Goal: Task Accomplishment & Management: Use online tool/utility

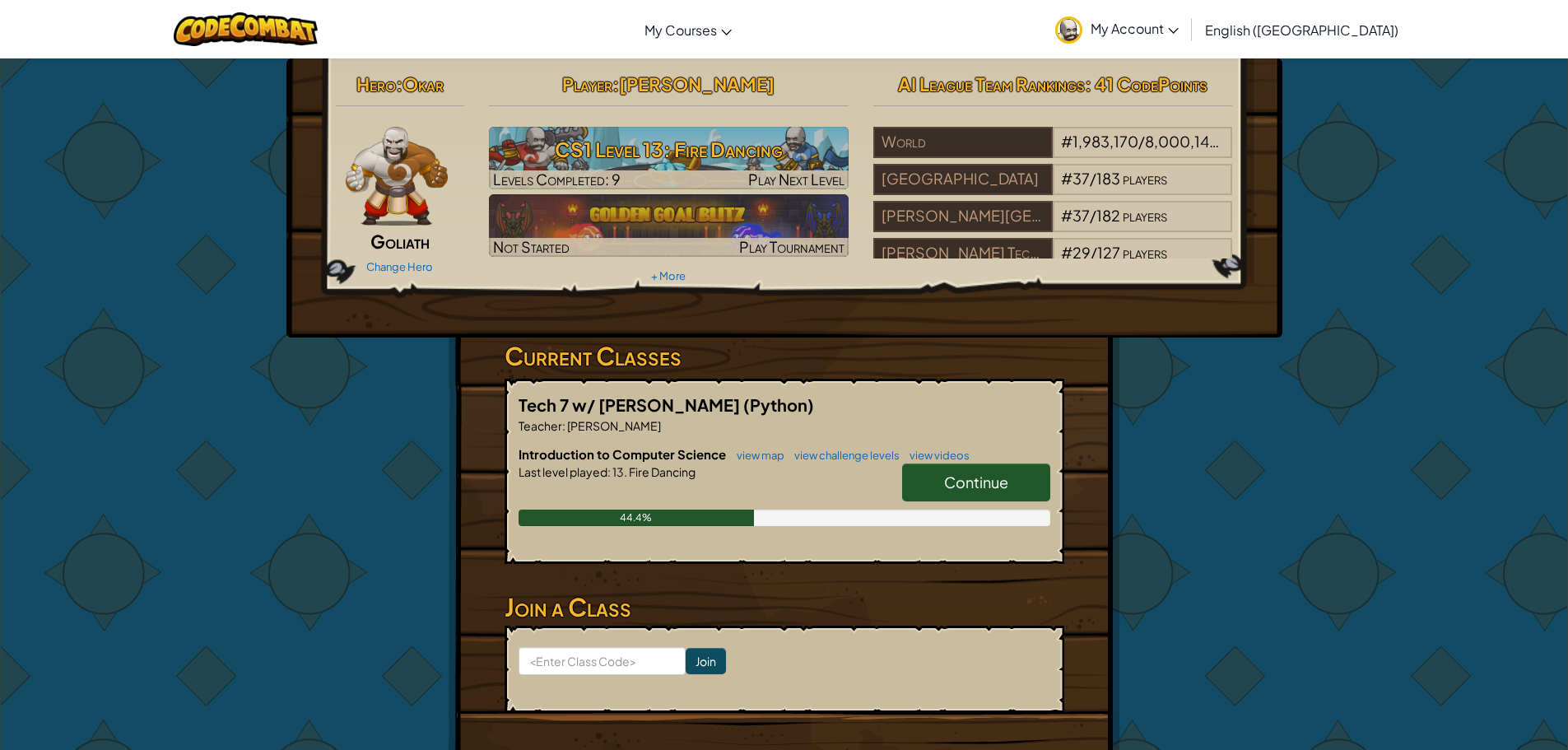
click at [961, 485] on span "Continue" at bounding box center [976, 482] width 64 height 19
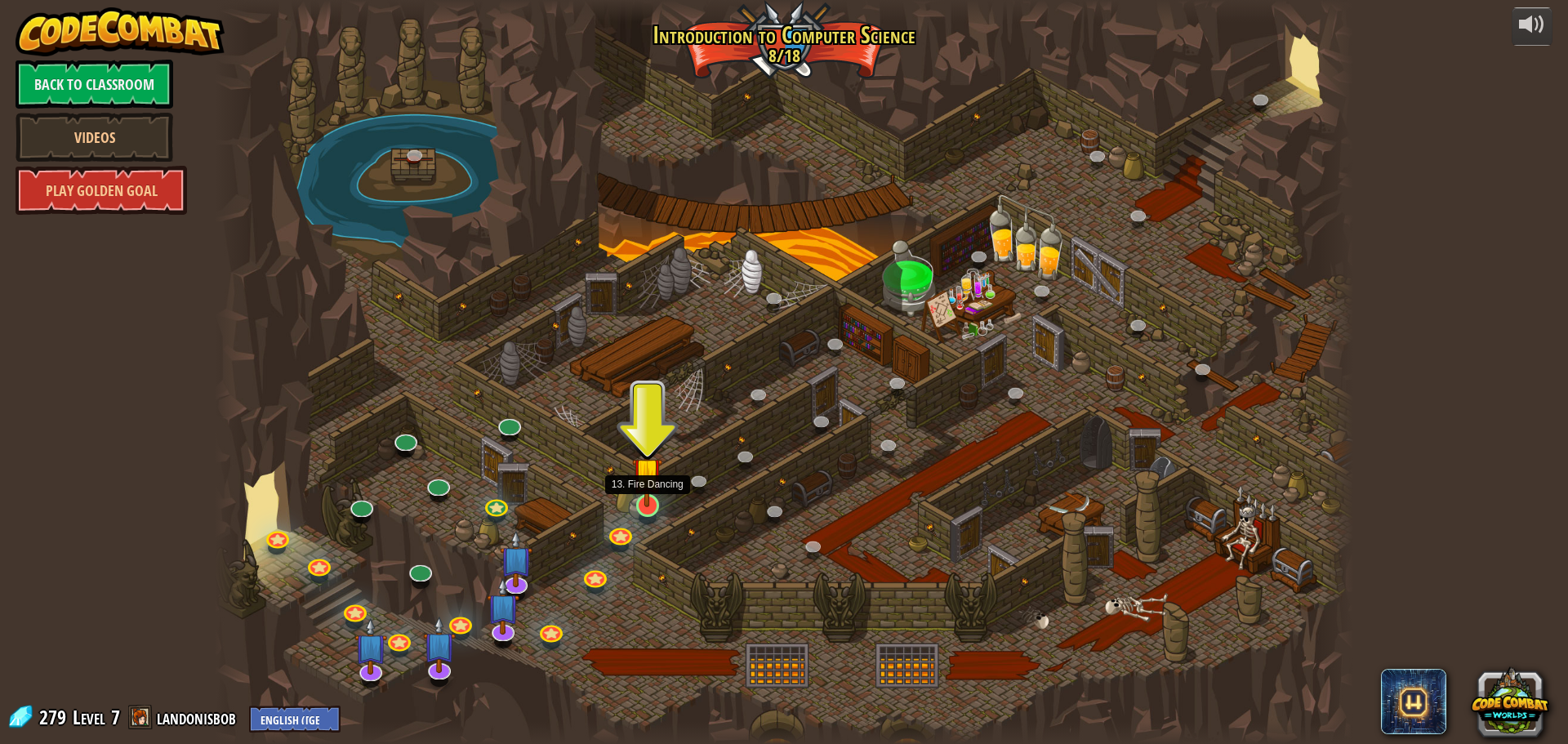
click at [662, 501] on img at bounding box center [647, 472] width 31 height 69
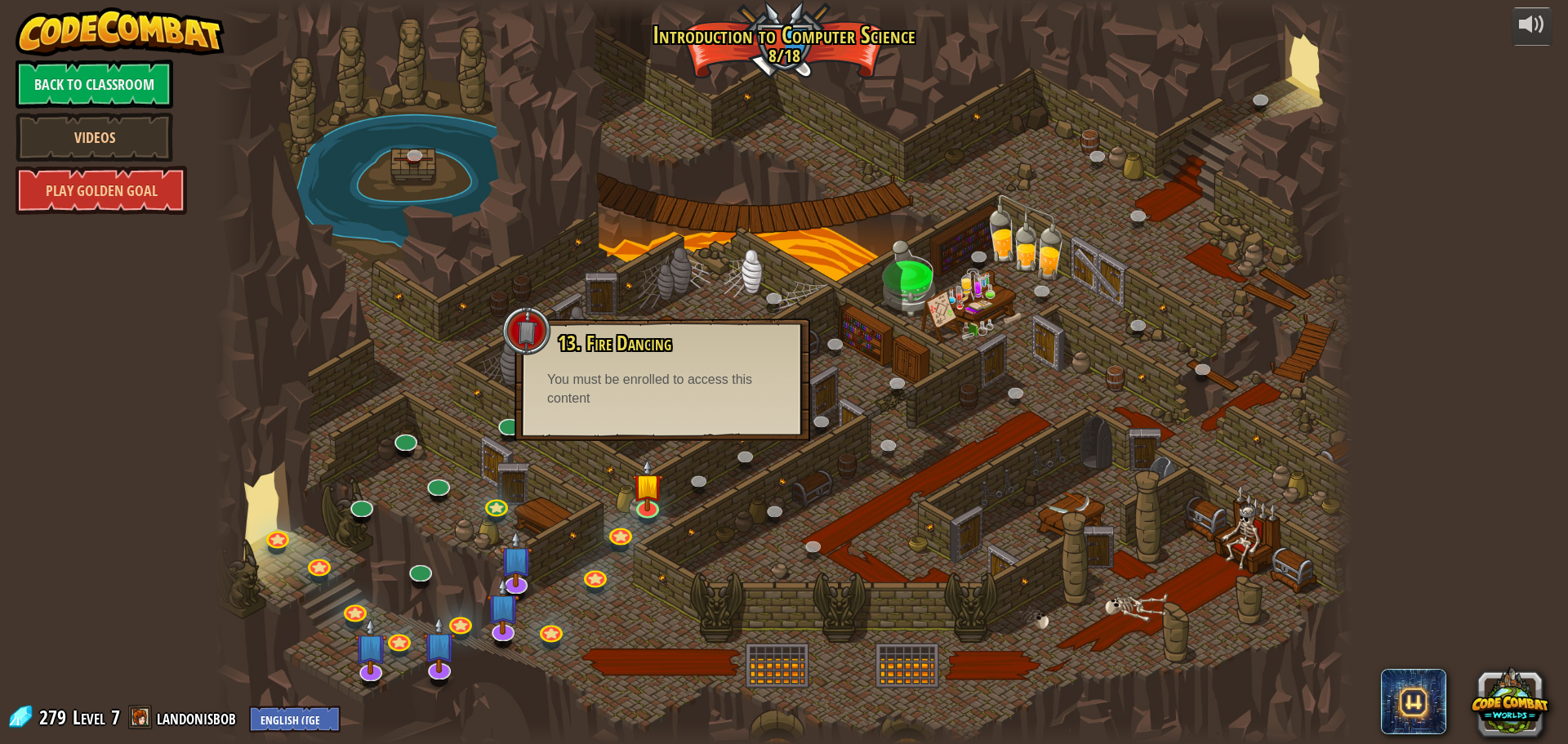
click at [667, 400] on div "You must be enrolled to access this content" at bounding box center [662, 390] width 230 height 38
click at [644, 501] on img at bounding box center [647, 472] width 31 height 69
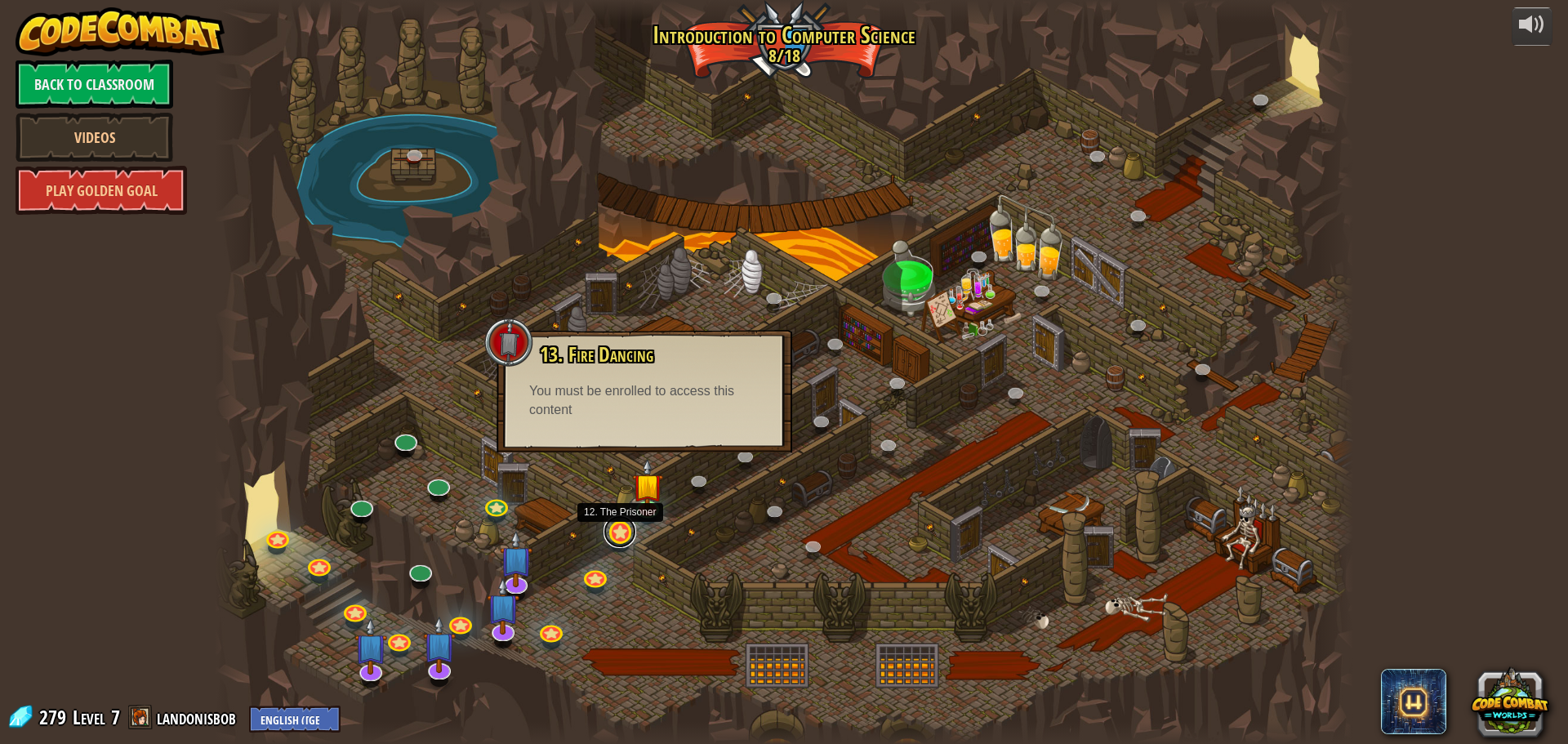
click at [624, 533] on link at bounding box center [620, 532] width 32 height 32
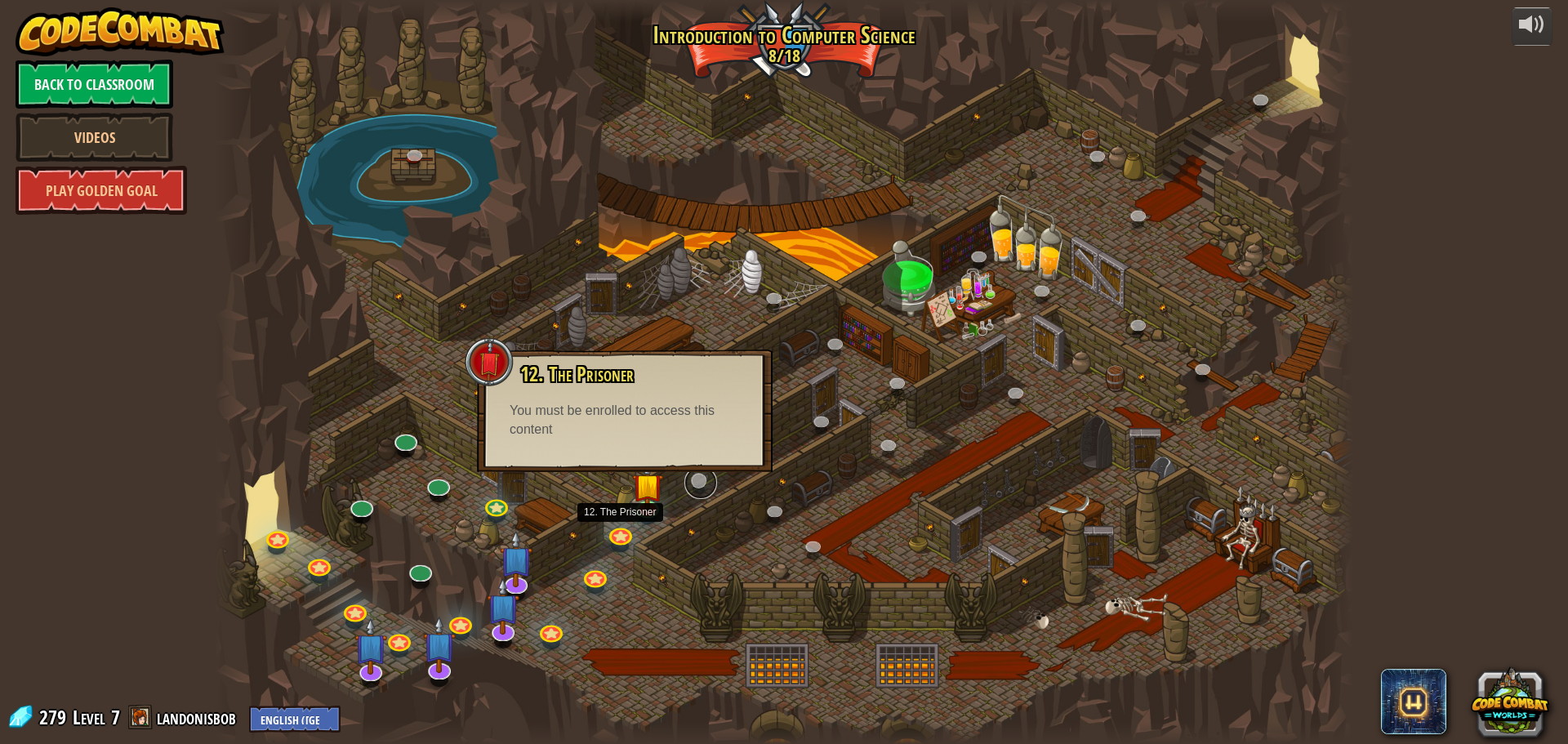
click at [696, 476] on link at bounding box center [700, 483] width 32 height 32
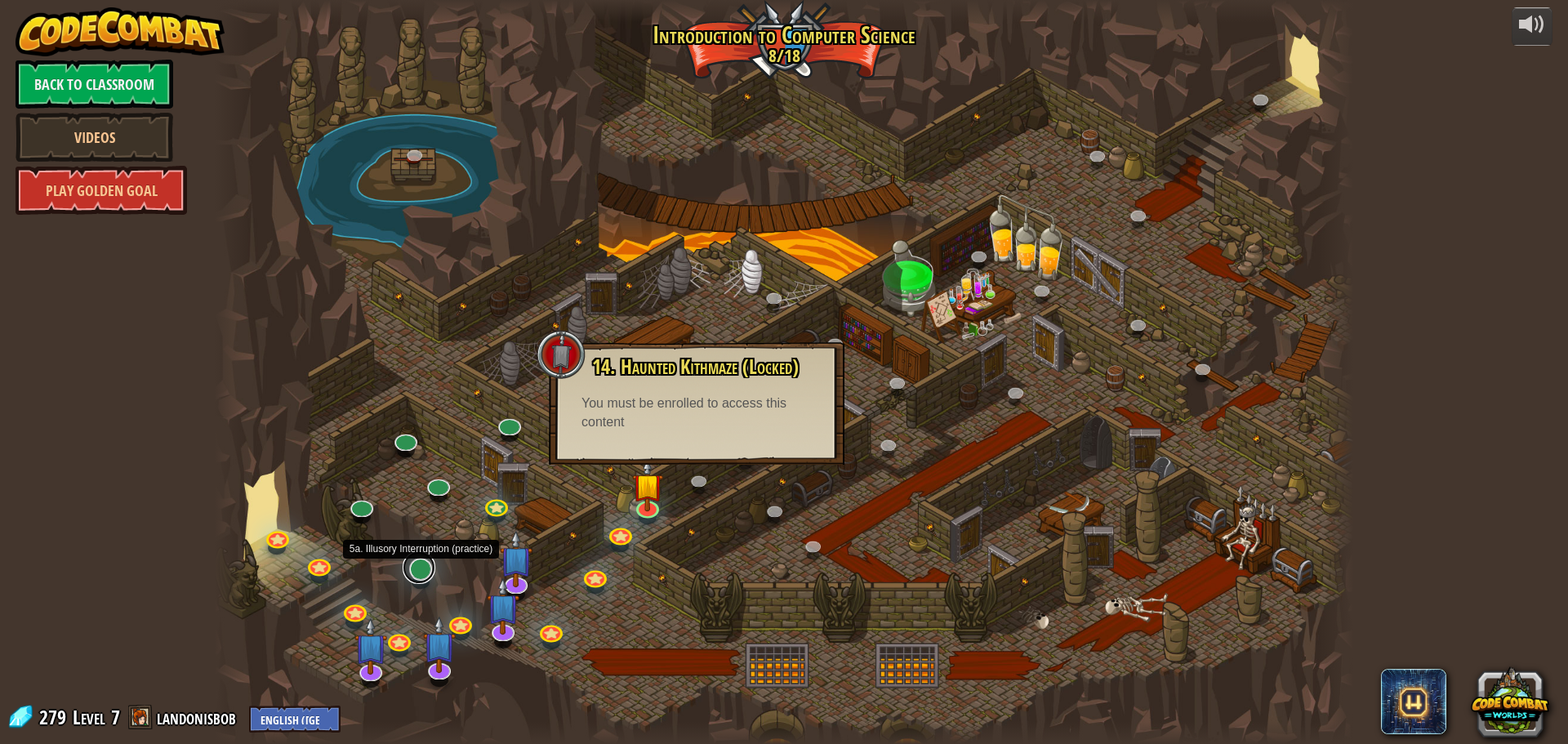
click at [418, 570] on link at bounding box center [418, 568] width 32 height 32
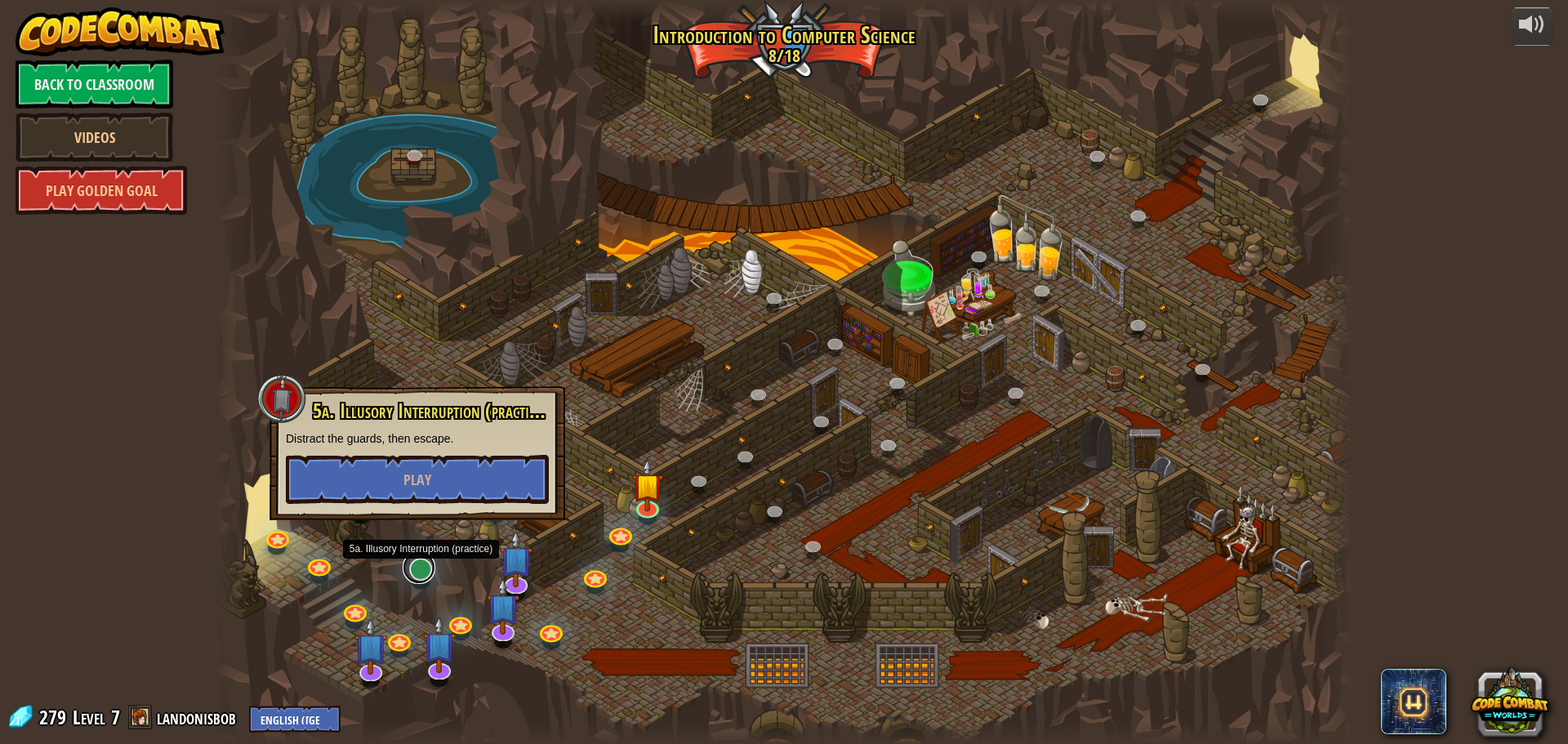
click at [418, 570] on link at bounding box center [418, 568] width 32 height 32
click at [424, 486] on span "Play" at bounding box center [417, 480] width 28 height 21
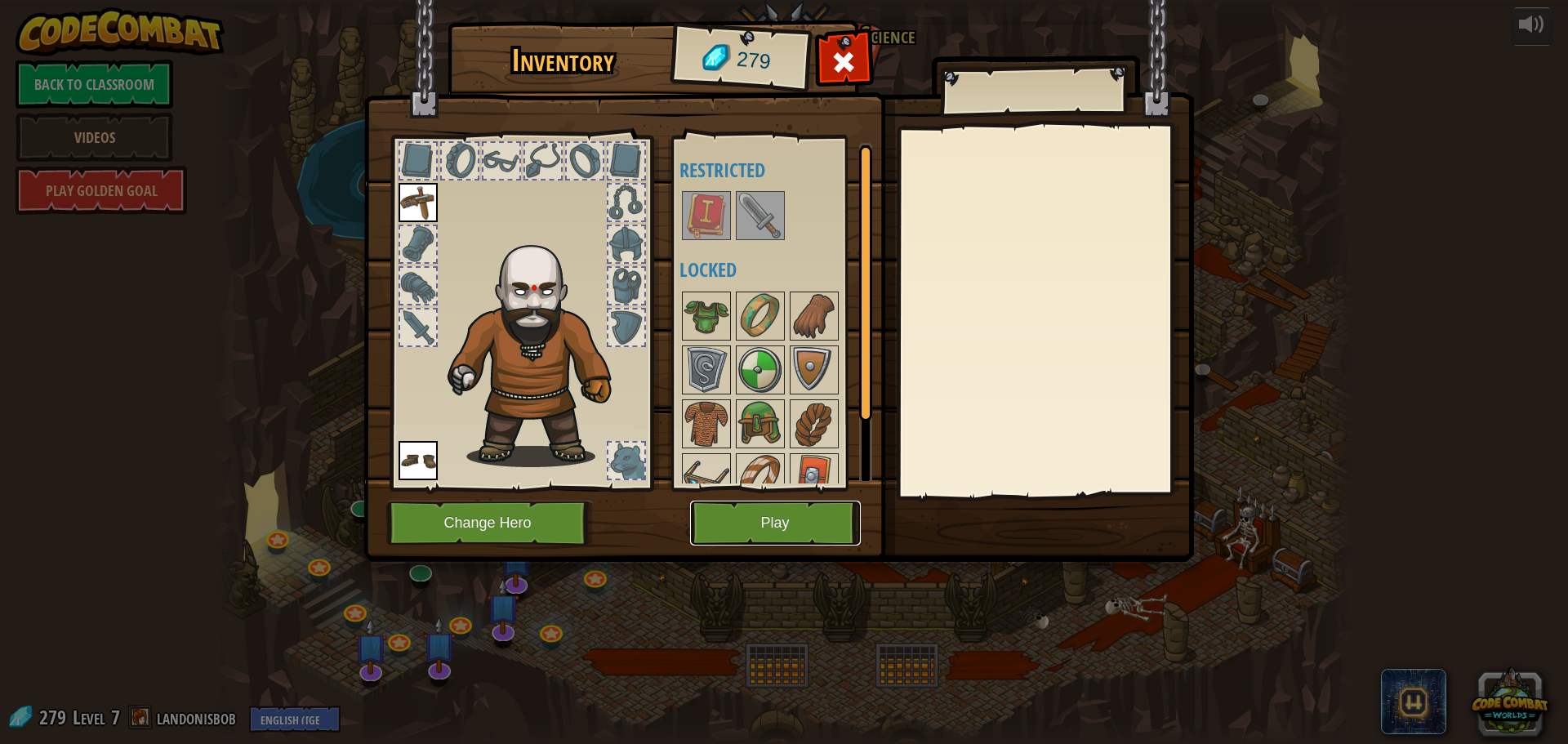
click at [771, 504] on button "Play" at bounding box center [775, 523] width 171 height 45
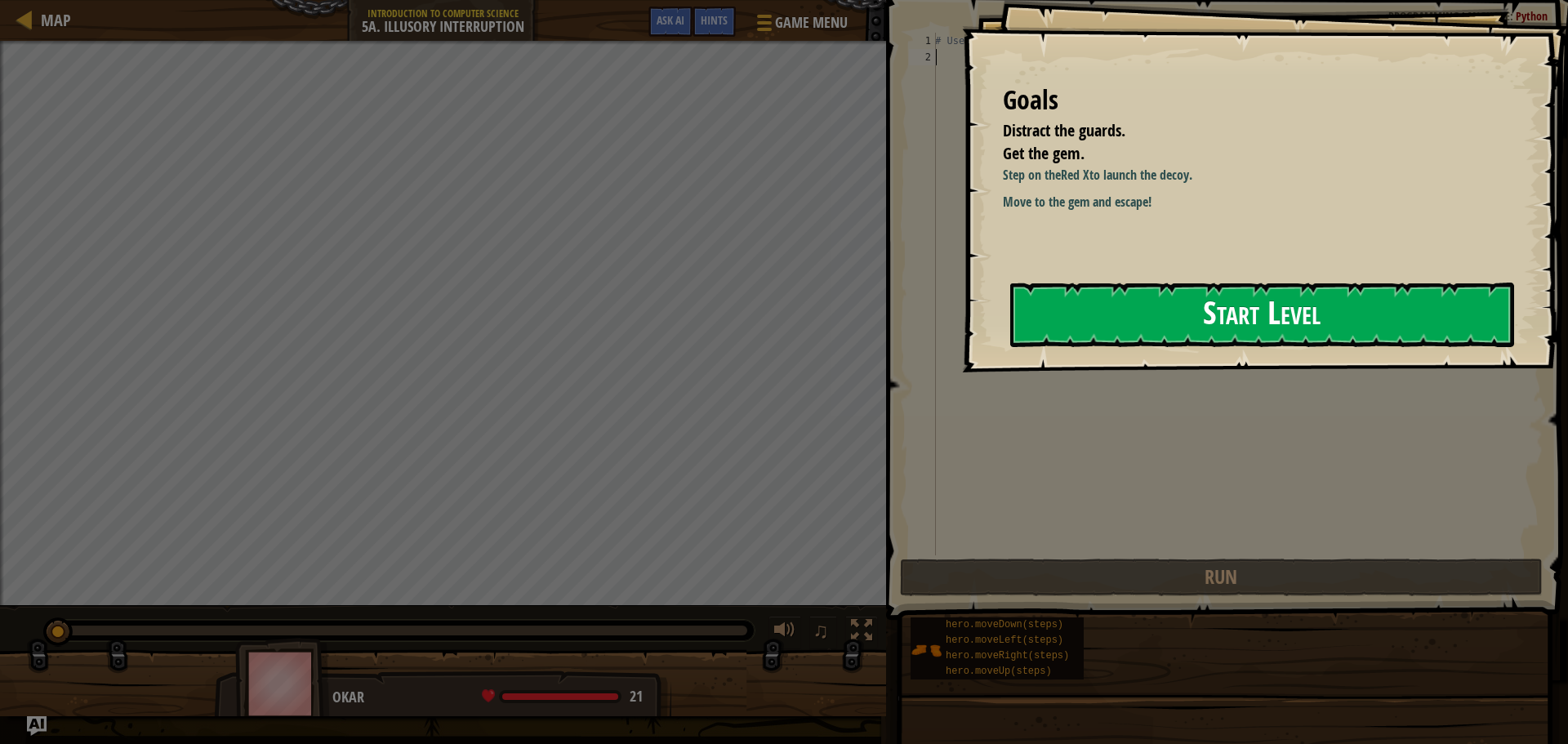
click at [1289, 319] on button "Start Level" at bounding box center [1262, 315] width 504 height 65
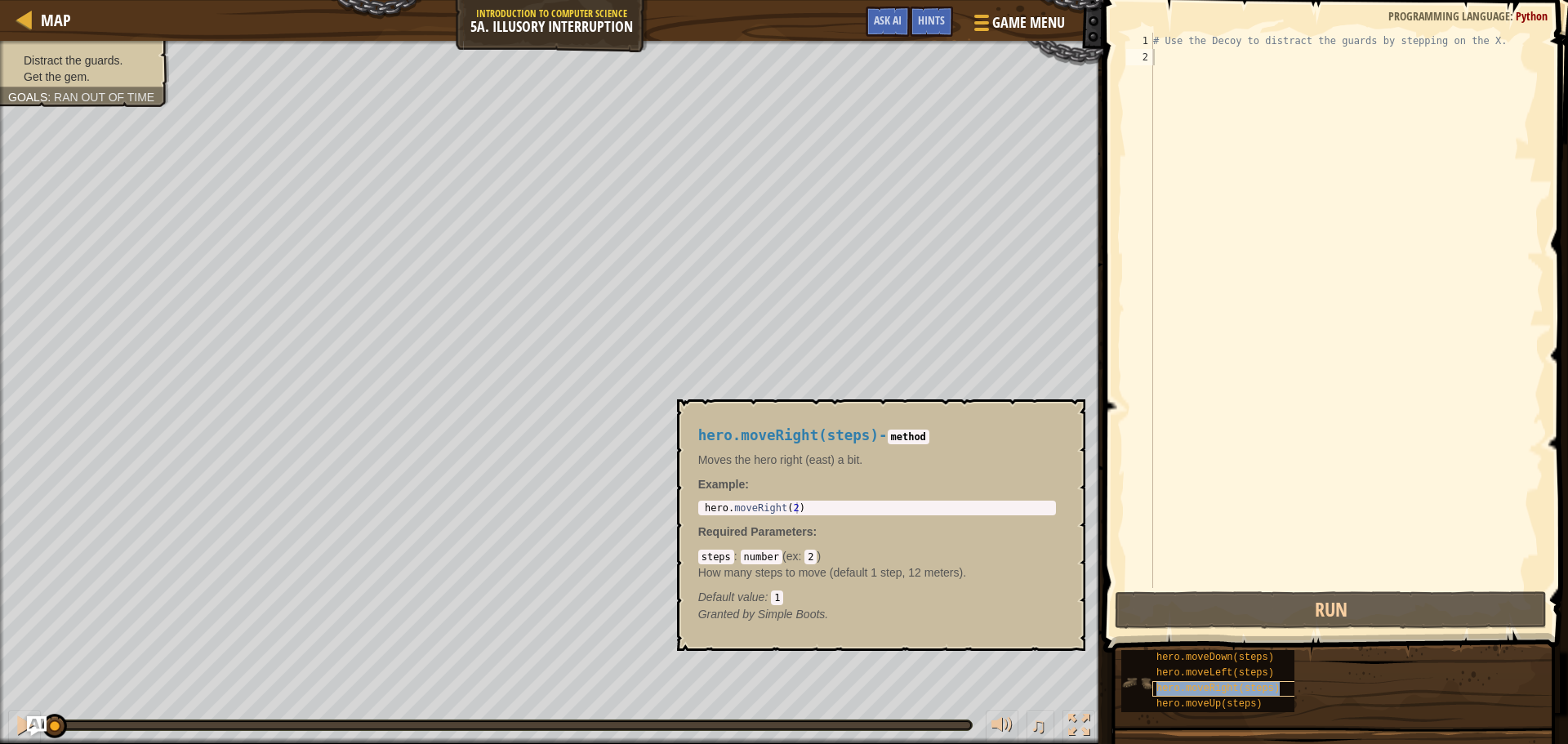
click at [1227, 695] on div "hero.moveRight(steps)" at bounding box center [1230, 688] width 157 height 15
click at [1242, 691] on span "hero.moveRight(steps)" at bounding box center [1217, 688] width 123 height 12
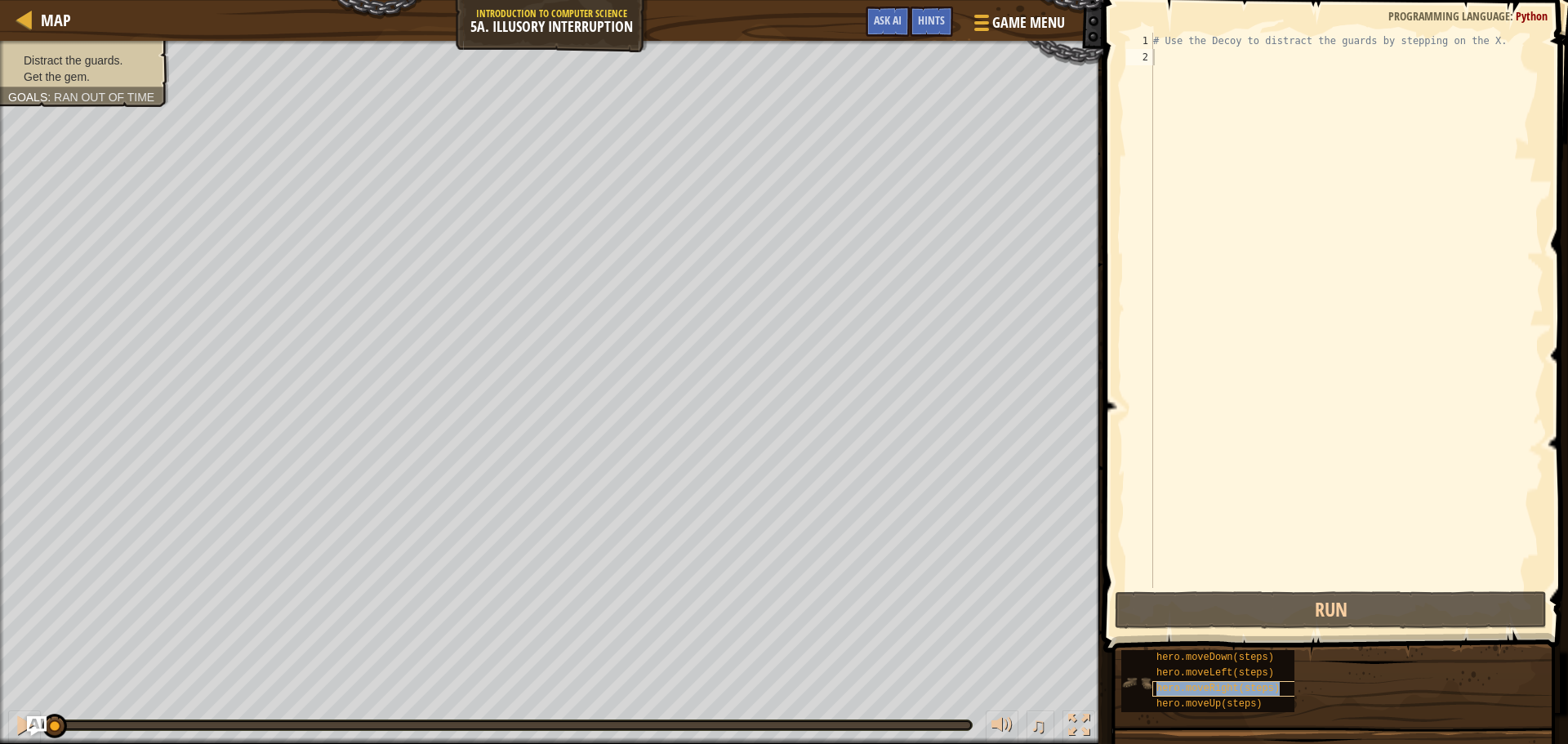
click at [1243, 691] on span "hero.moveRight(steps)" at bounding box center [1217, 688] width 123 height 12
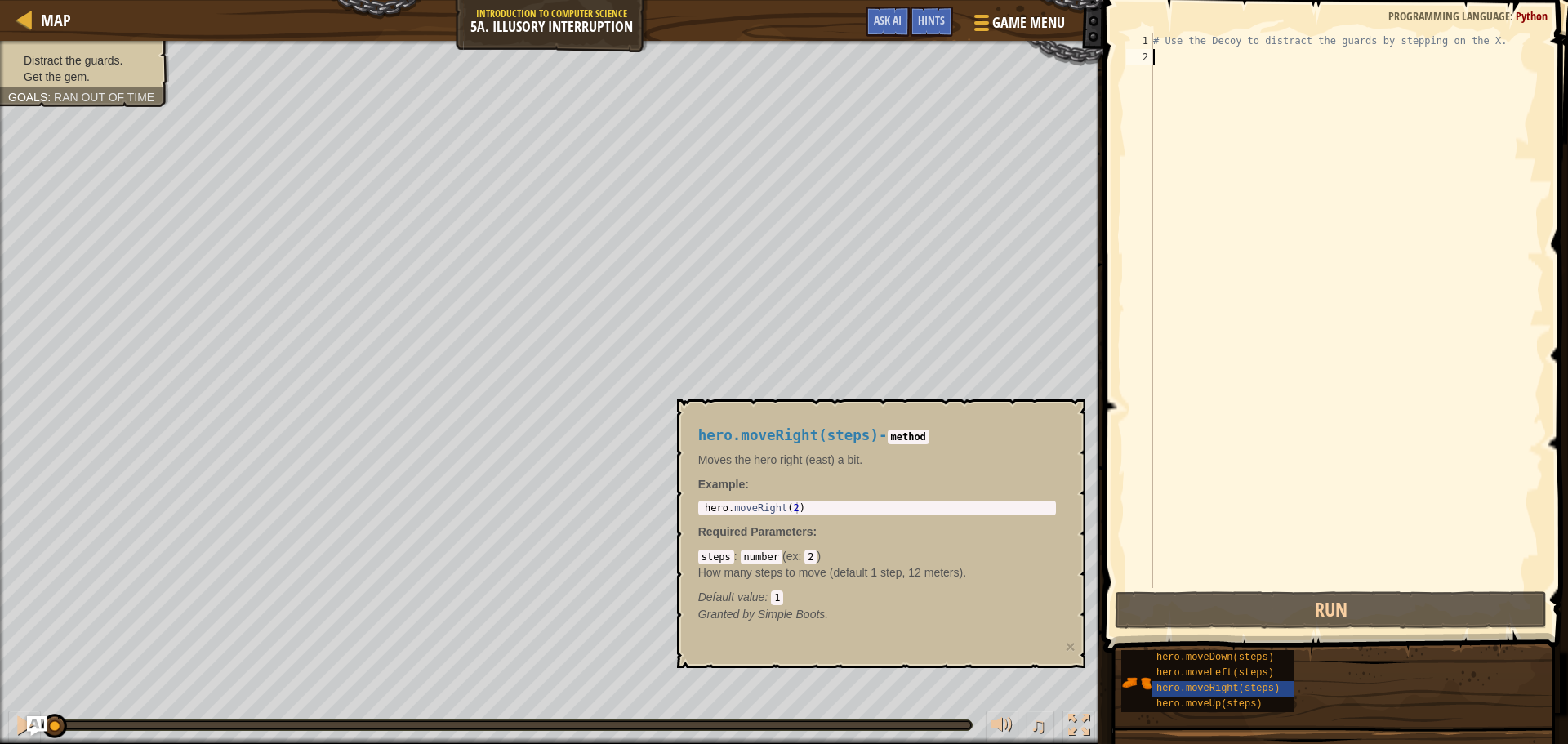
click at [1195, 66] on div "# Use the Decoy to distract the guards by stepping on the X." at bounding box center [1346, 326] width 393 height 589
drag, startPoint x: 1185, startPoint y: 66, endPoint x: 1170, endPoint y: 58, distance: 17.0
click at [1170, 58] on div "# Use the Decoy to distract the guards by stepping on the X." at bounding box center [1346, 326] width 393 height 589
type textarea "he"
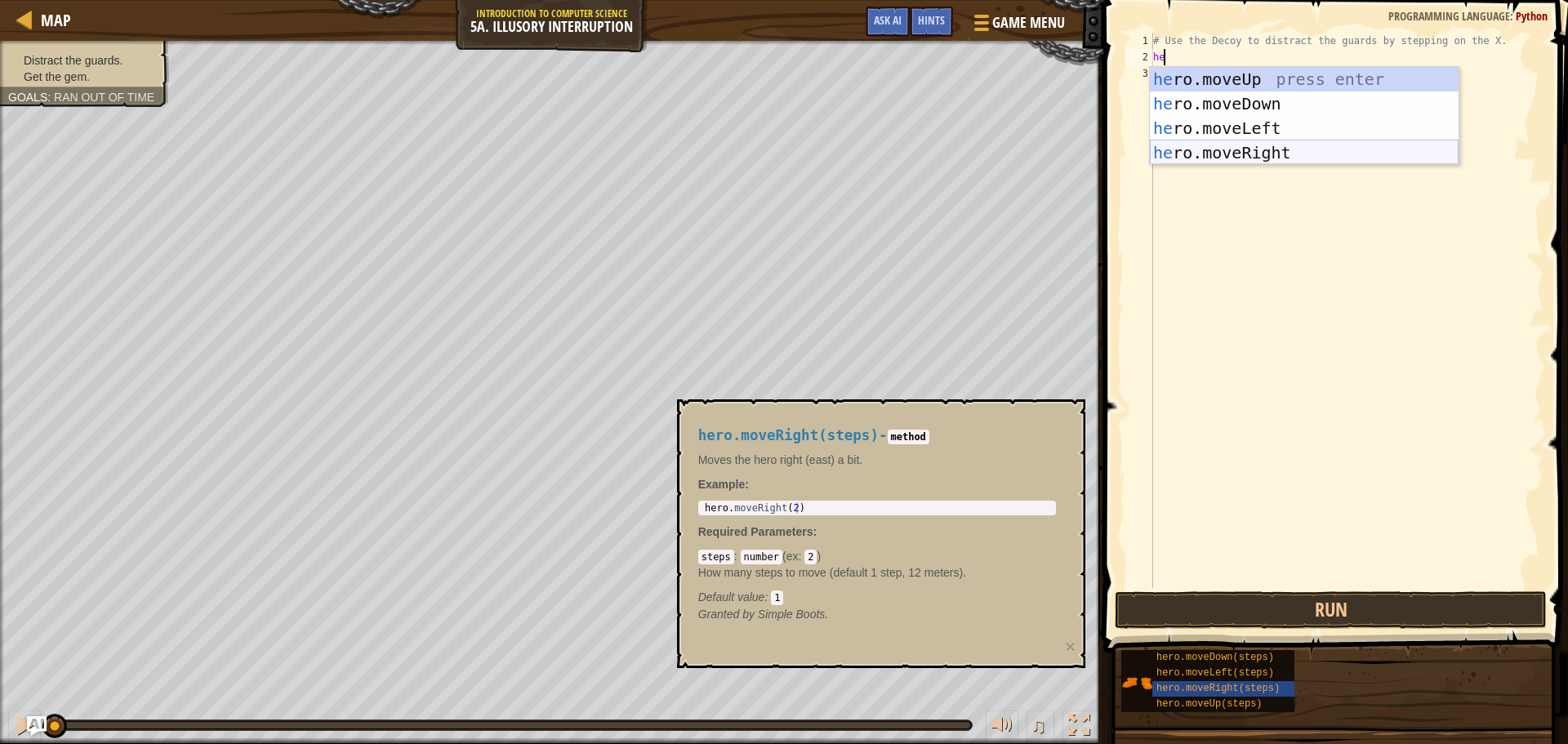
click at [1205, 154] on div "he ro.moveUp press enter he ro.moveDown press enter he ro.moveLeft press enter …" at bounding box center [1304, 141] width 309 height 147
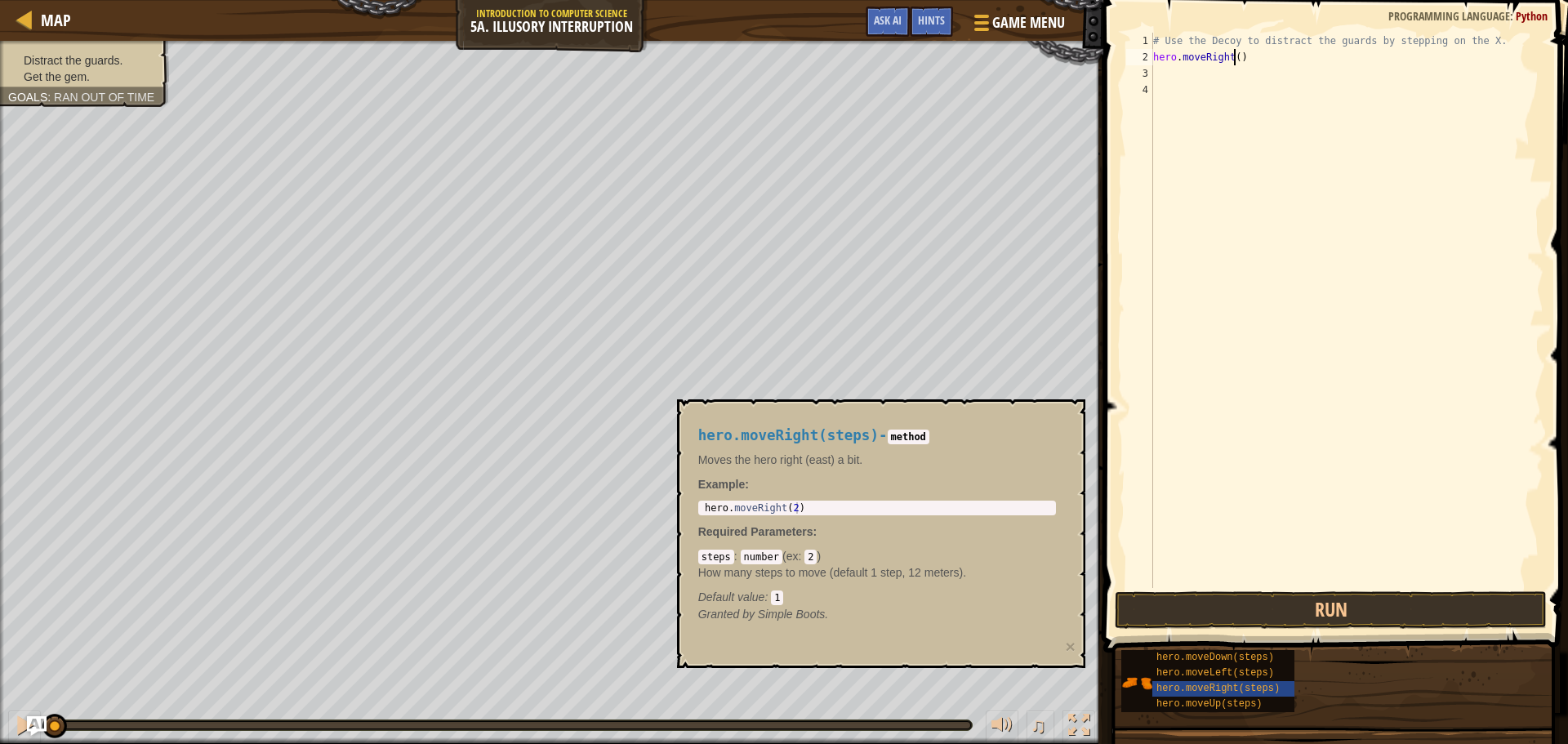
click at [1233, 54] on div "# Use the Decoy to distract the guards by stepping on the X. hero . moveRight (…" at bounding box center [1346, 326] width 393 height 589
type textarea "hero.moveRight(1)"
click at [1396, 610] on button "Run" at bounding box center [1330, 610] width 432 height 38
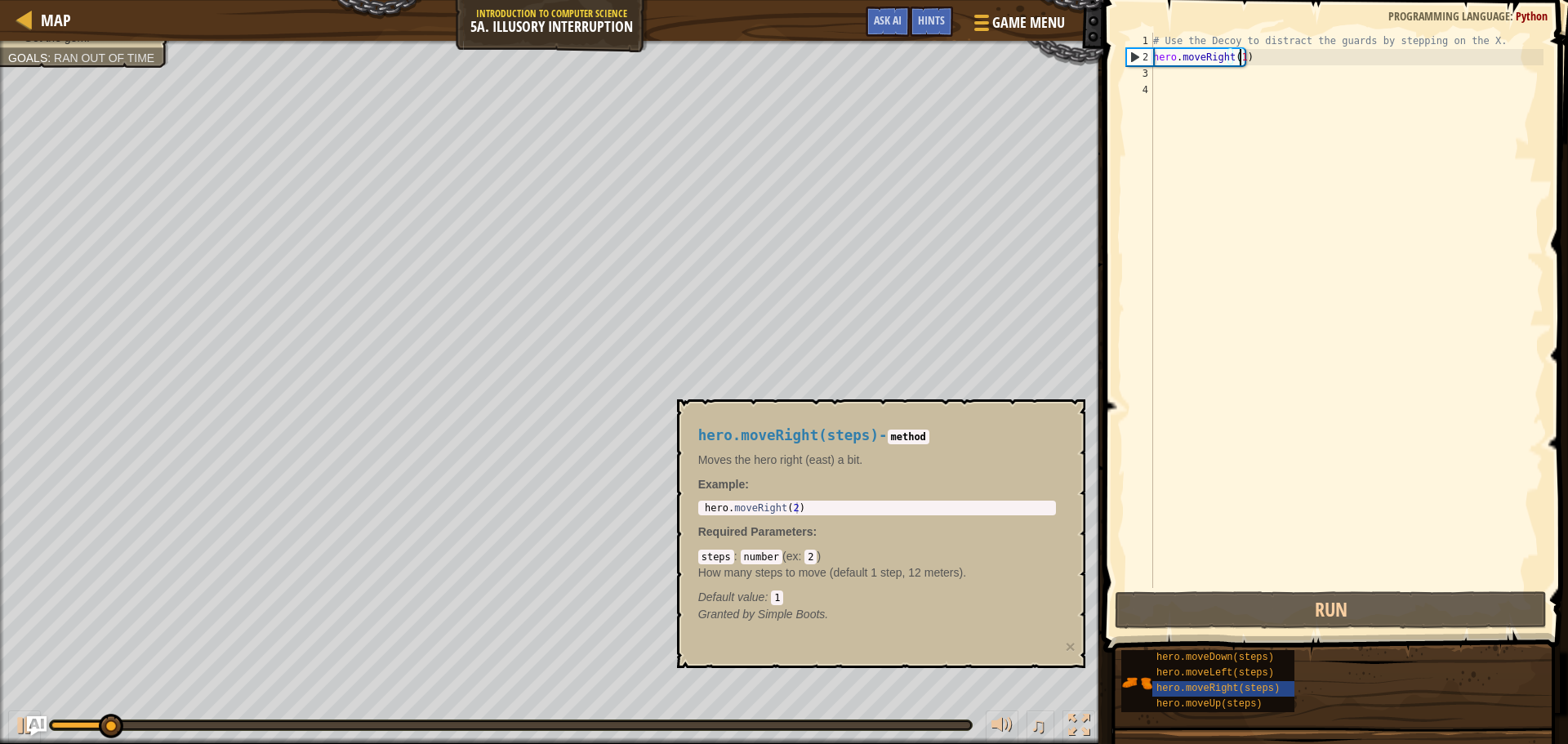
click at [1182, 76] on div "# Use the Decoy to distract the guards by stepping on the X. hero . moveRight (…" at bounding box center [1346, 326] width 393 height 589
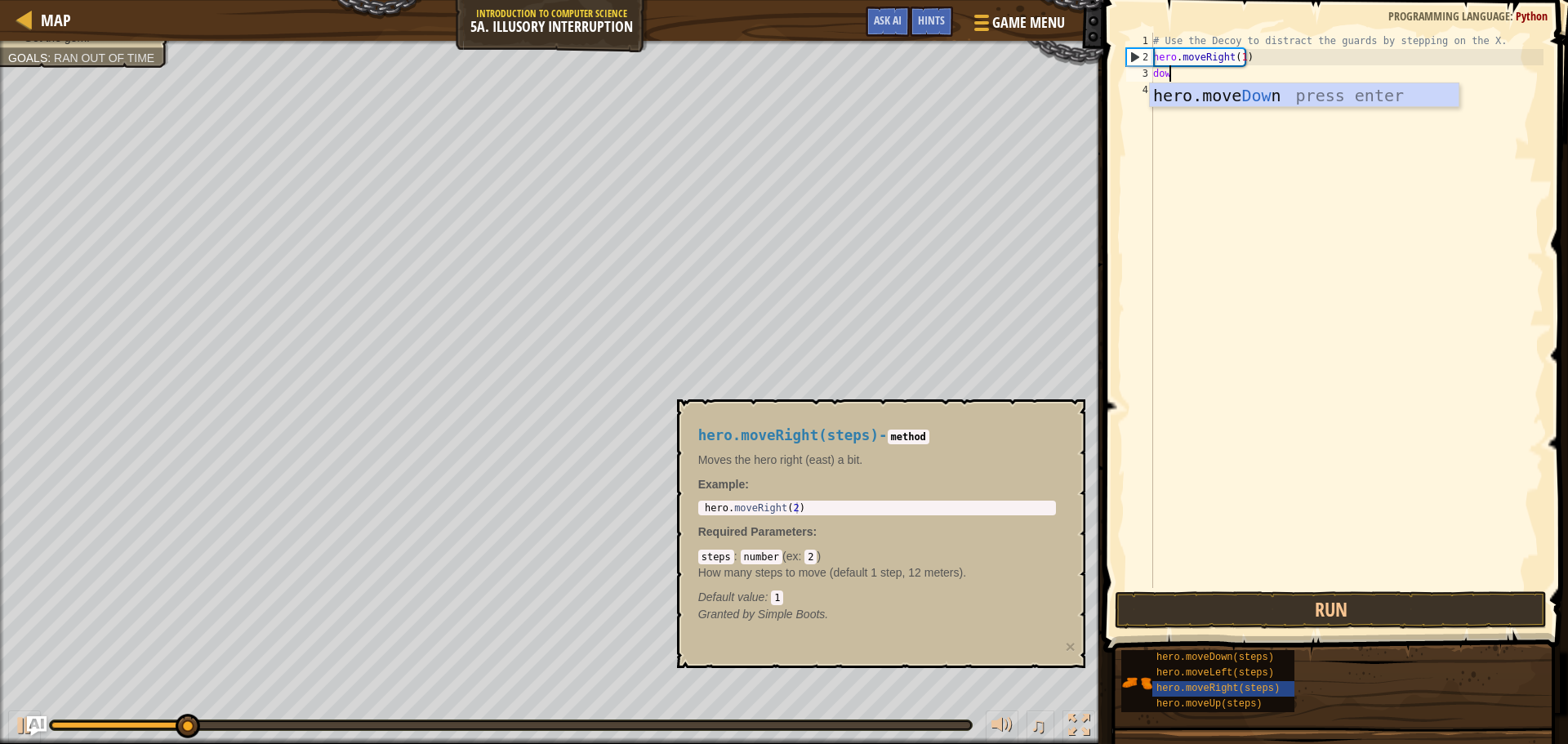
type textarea "down"
click at [1267, 94] on div "hero.move Down press enter" at bounding box center [1304, 120] width 309 height 74
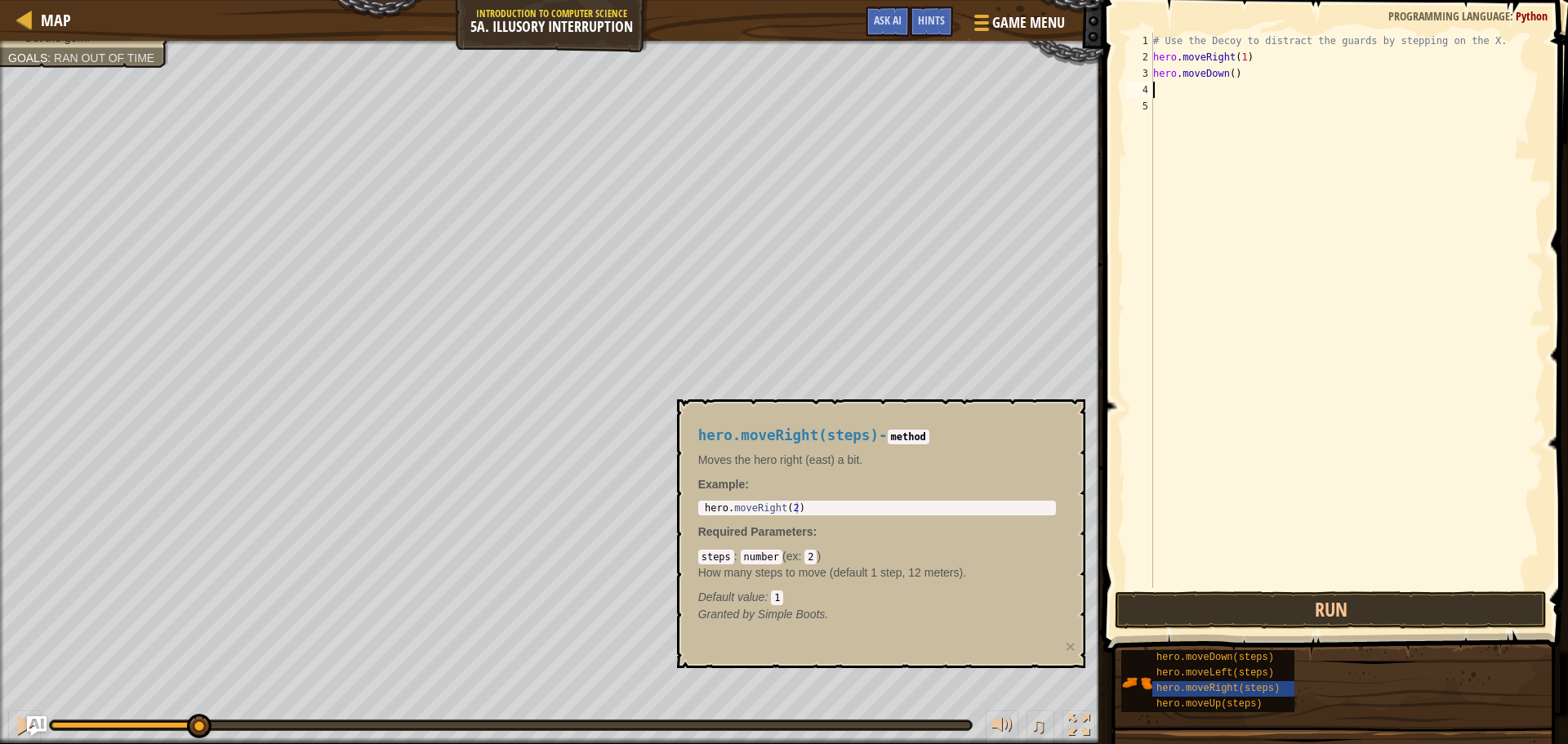
scroll to position [7, 0]
click at [1226, 76] on div "# Use the Decoy to distract the guards by stepping on the X. hero . moveRight (…" at bounding box center [1346, 326] width 393 height 589
type textarea "hero.moveDown(2)"
click at [1263, 607] on button "Run" at bounding box center [1330, 610] width 432 height 38
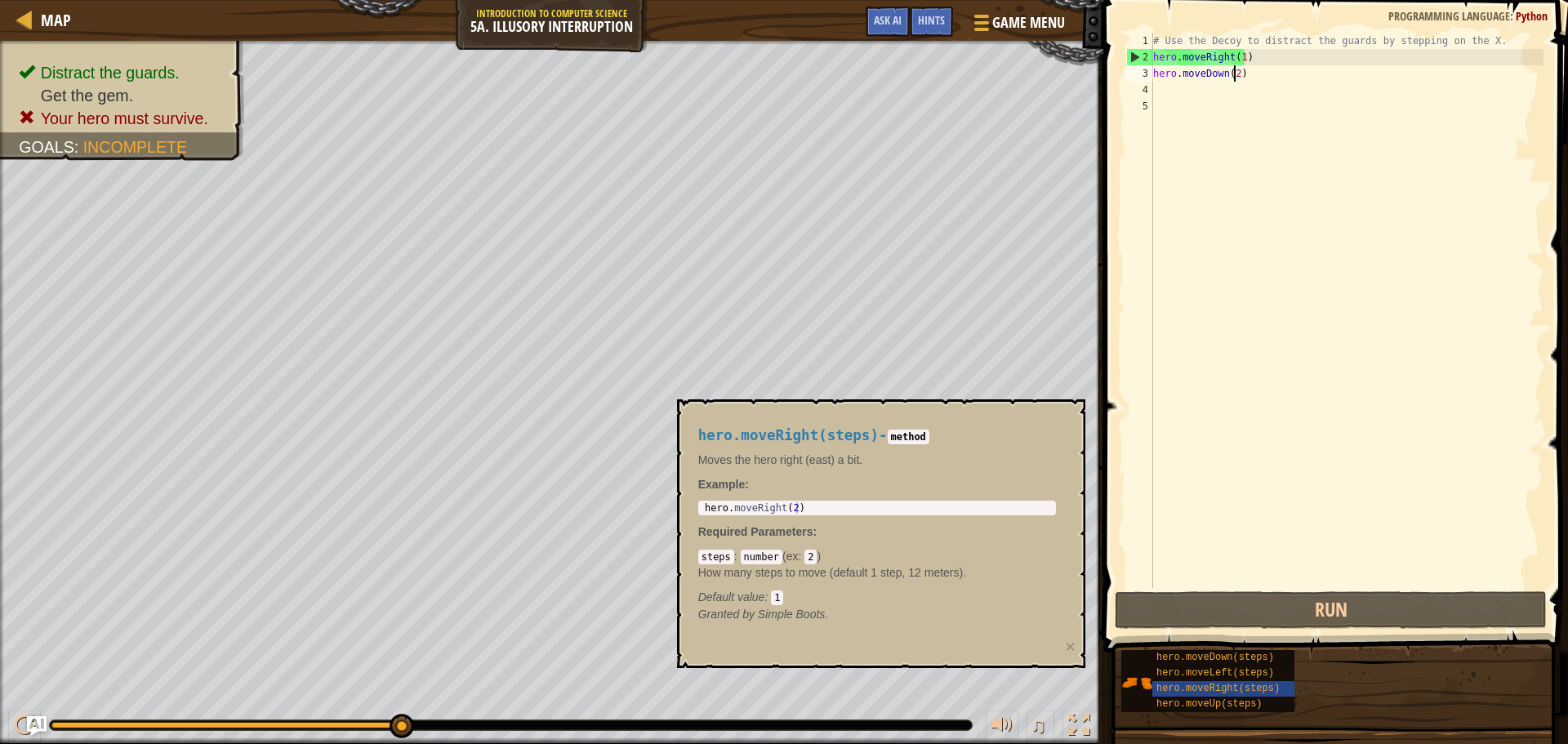
click at [1211, 100] on div "# Use the Decoy to distract the guards by stepping on the X. hero . moveRight (…" at bounding box center [1346, 326] width 393 height 589
click at [1182, 84] on div "# Use the Decoy to distract the guards by stepping on the X. hero . moveRight (…" at bounding box center [1346, 326] width 393 height 589
type textarea "u"
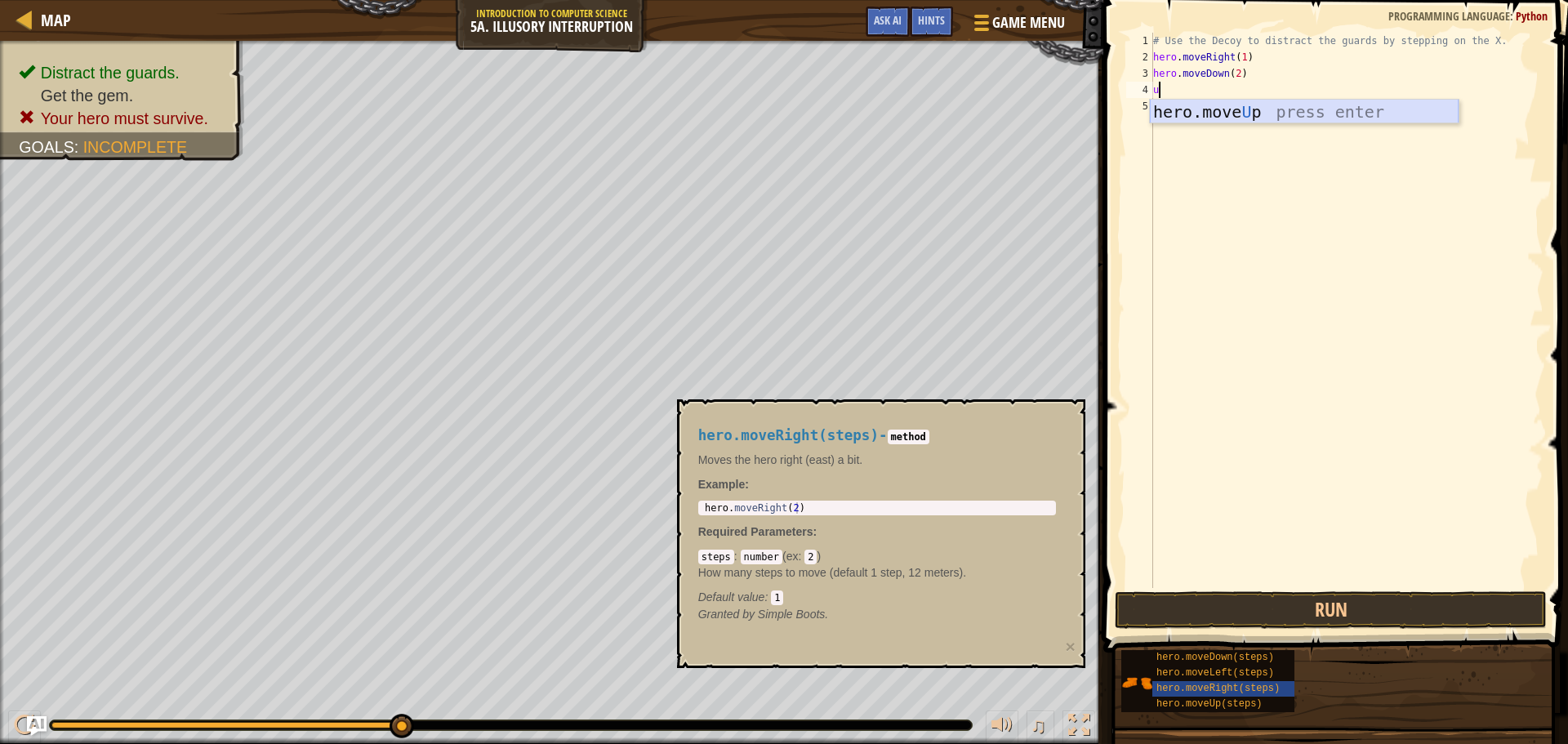
click at [1211, 109] on div "hero.move U p press enter" at bounding box center [1304, 137] width 309 height 74
click at [1214, 92] on div "# Use the Decoy to distract the guards by stepping on the X. hero . moveRight (…" at bounding box center [1346, 326] width 393 height 589
type textarea "hero.moveUp(2)"
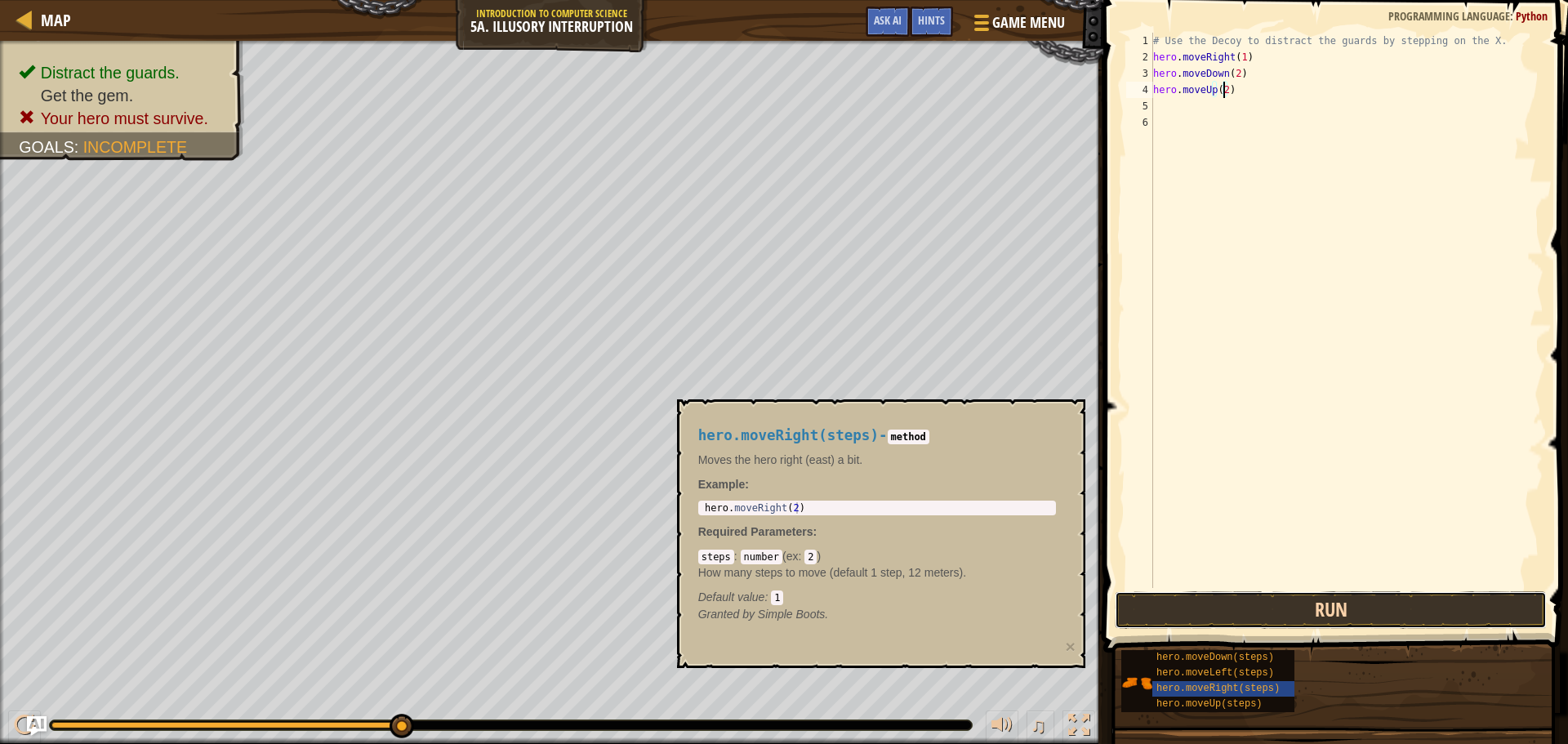
click at [1285, 604] on button "Run" at bounding box center [1330, 610] width 432 height 38
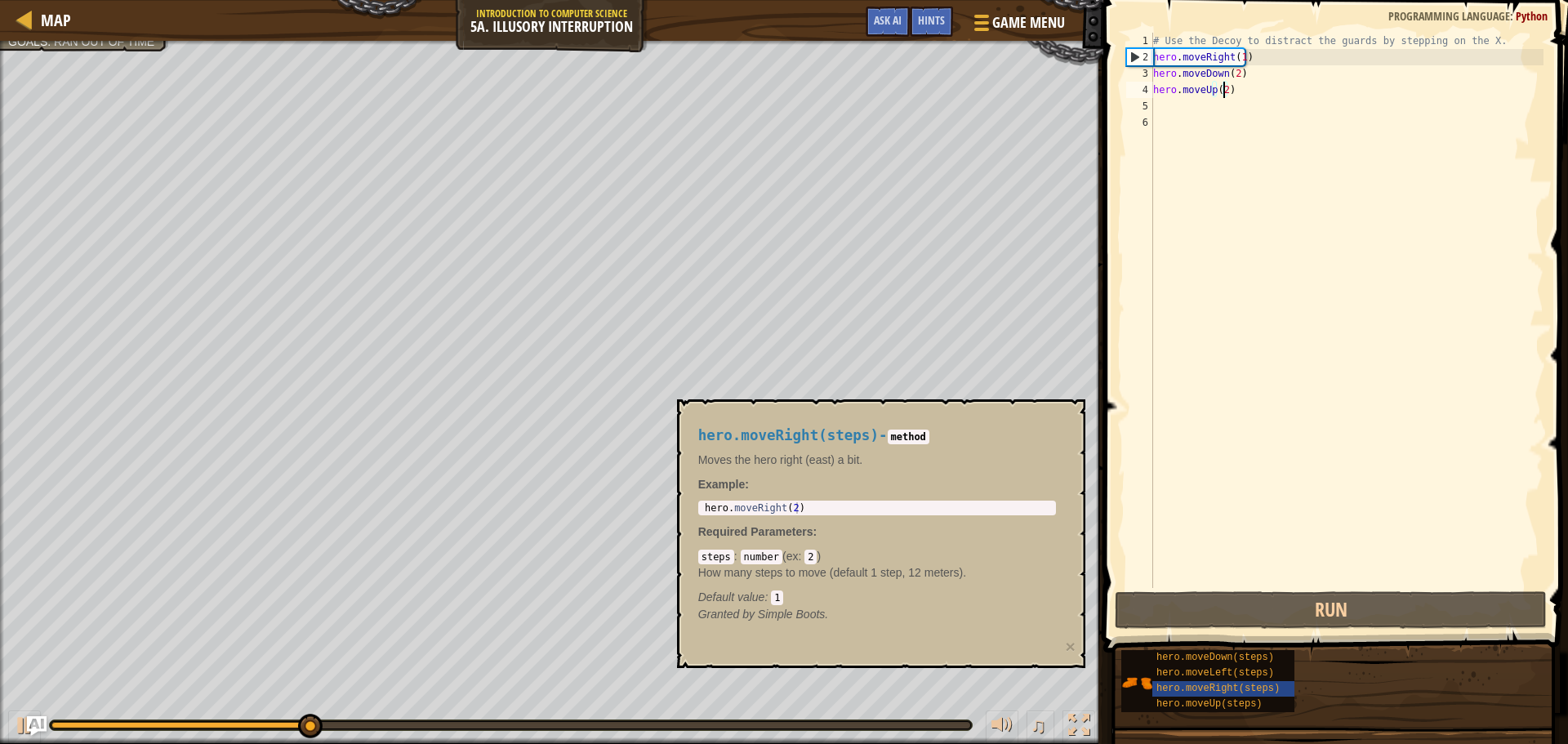
click at [899, 438] on code "method" at bounding box center [908, 437] width 41 height 14
click at [1175, 106] on div "# Use the Decoy to distract the guards by stepping on the X. hero . moveRight (…" at bounding box center [1346, 326] width 393 height 589
click at [886, 582] on div "steps : number ( ex : 2 ) How many steps to move (default 1 step, 12 meters). D…" at bounding box center [876, 577] width 357 height 58
drag, startPoint x: 887, startPoint y: 572, endPoint x: 819, endPoint y: 28, distance: 548.2
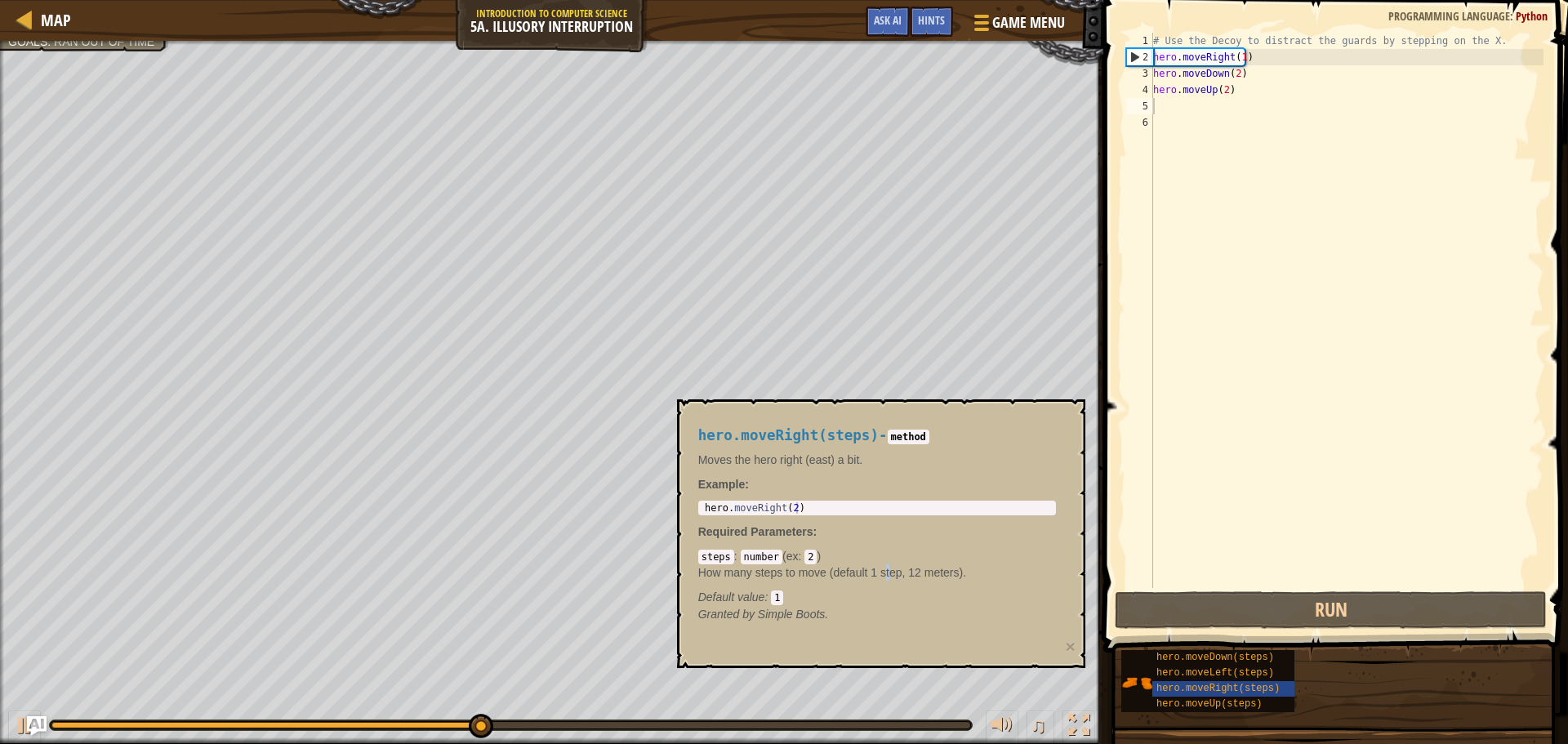
click at [887, 533] on div "hero.moveRight(steps) - method Moves the hero right (east) a bit. Example : 1 h…" at bounding box center [877, 525] width 381 height 226
